Goal: Entertainment & Leisure: Consume media (video, audio)

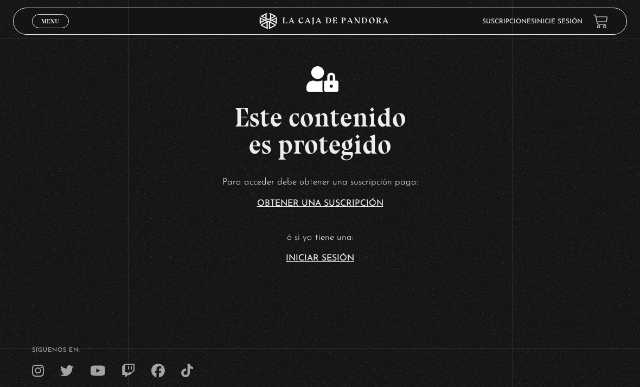
click at [541, 24] on link "Inicie sesión" at bounding box center [559, 21] width 48 height 7
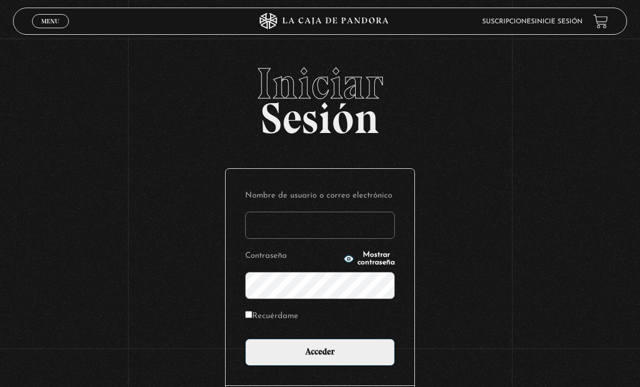
type input "mafev2107@gmail.com"
click at [320, 357] on input "Acceder" at bounding box center [320, 351] width 150 height 27
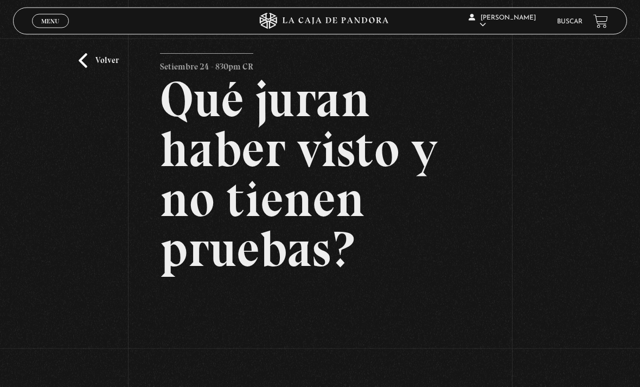
scroll to position [24, 0]
click at [494, 160] on link "Salir" at bounding box center [507, 147] width 80 height 28
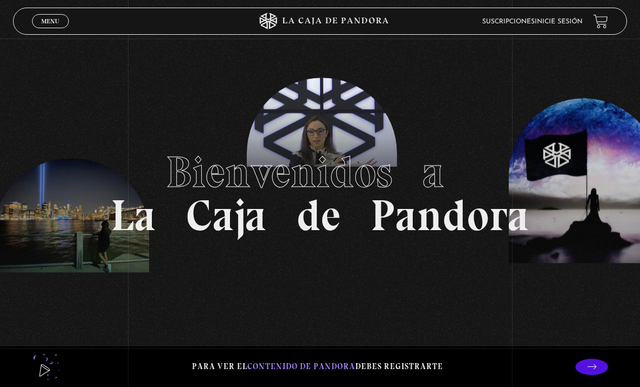
click at [573, 20] on link "Inicie sesión" at bounding box center [559, 21] width 48 height 7
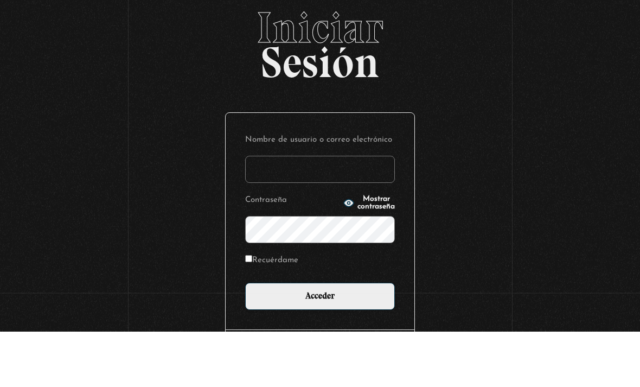
type input "[EMAIL_ADDRESS][DOMAIN_NAME]"
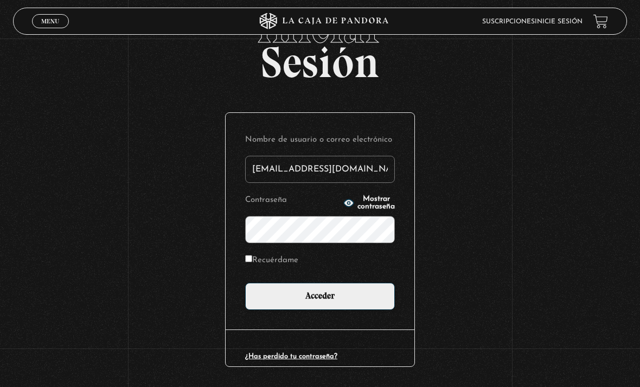
click at [344, 206] on icon "button" at bounding box center [349, 202] width 10 height 7
click at [319, 302] on input "Acceder" at bounding box center [320, 295] width 150 height 27
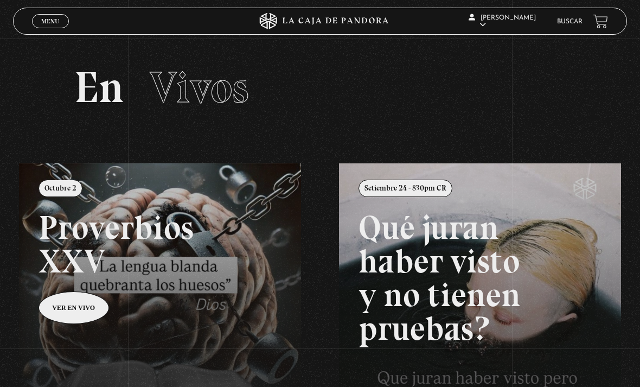
click at [49, 318] on link at bounding box center [339, 356] width 640 height 387
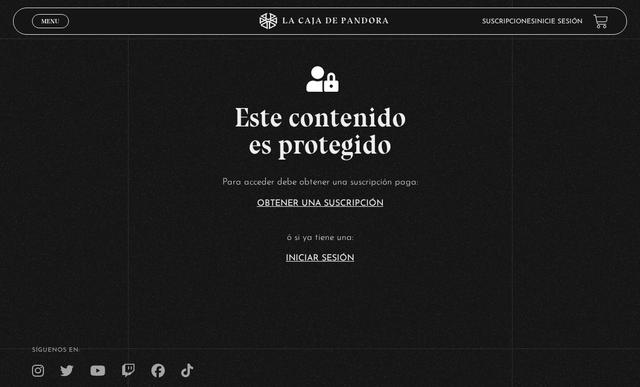
click at [518, 23] on link "Suscripciones" at bounding box center [508, 21] width 53 height 7
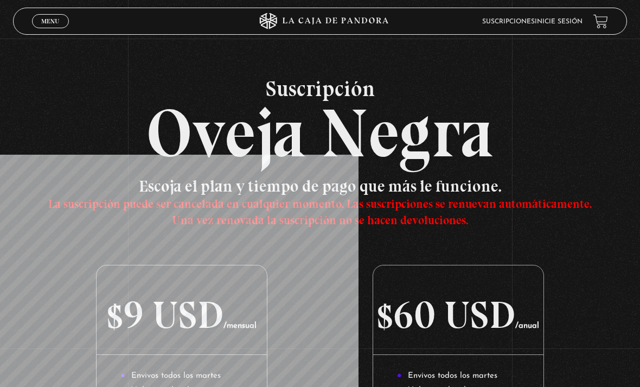
click at [535, 21] on link "Inicie sesión" at bounding box center [559, 21] width 48 height 7
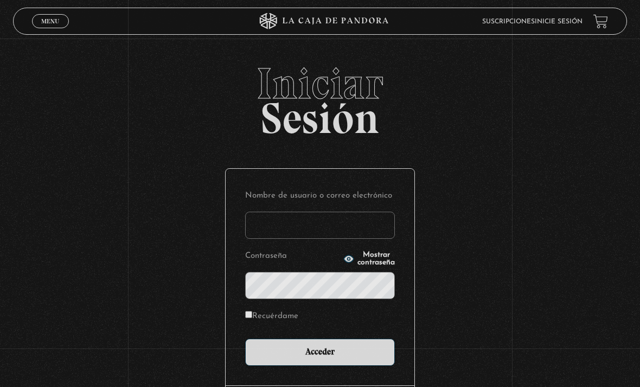
type input "mafev2107@gmail.com"
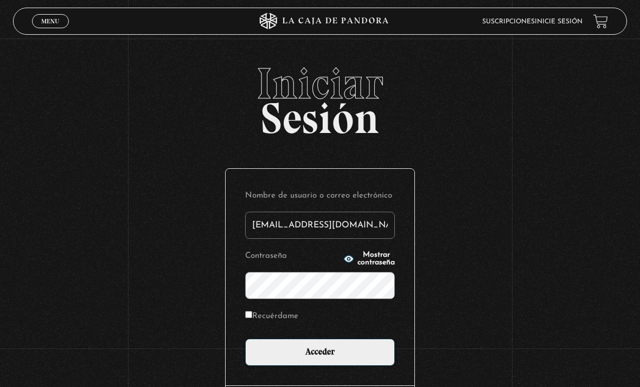
click at [304, 362] on input "Acceder" at bounding box center [320, 351] width 150 height 27
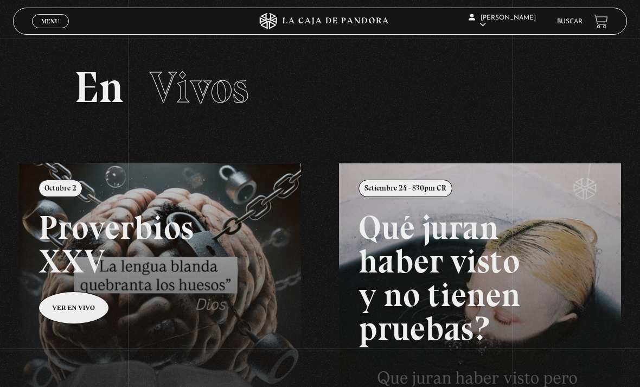
click at [41, 24] on span "Menu" at bounding box center [50, 21] width 18 height 7
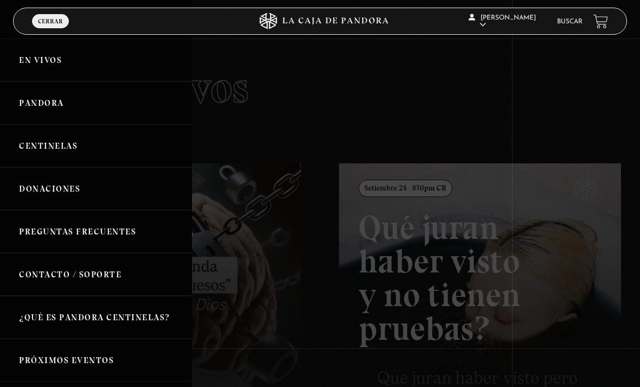
click at [53, 73] on link "En vivos" at bounding box center [96, 59] width 192 height 43
click at [59, 51] on link "En vivos" at bounding box center [96, 59] width 192 height 43
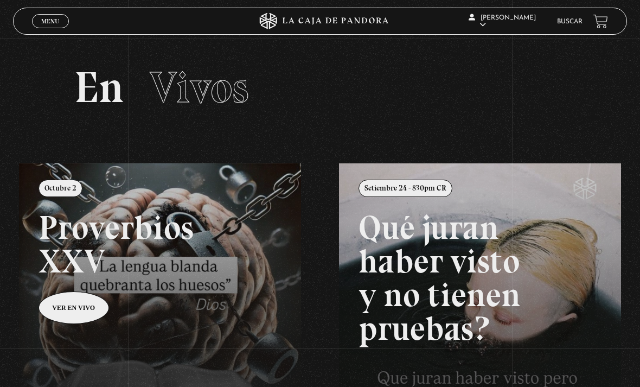
click at [53, 20] on span "Menu" at bounding box center [50, 21] width 18 height 7
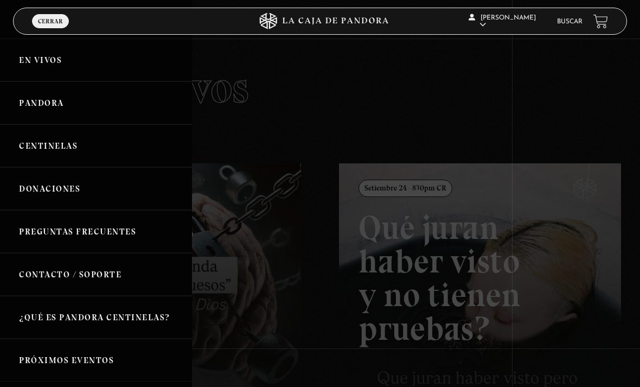
click at [32, 95] on link "Pandora" at bounding box center [96, 102] width 192 height 43
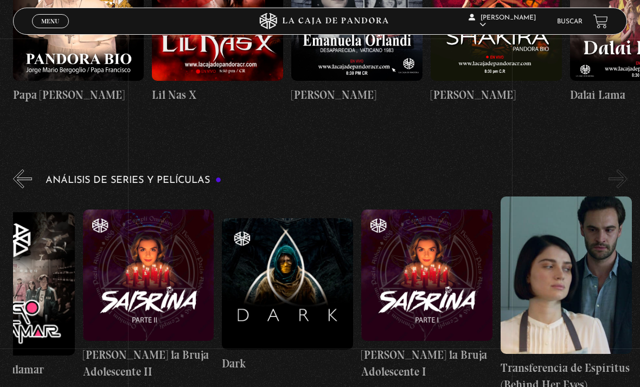
scroll to position [0, 2576]
click at [406, 285] on figure at bounding box center [426, 274] width 131 height 131
